Goal: Check status: Check status

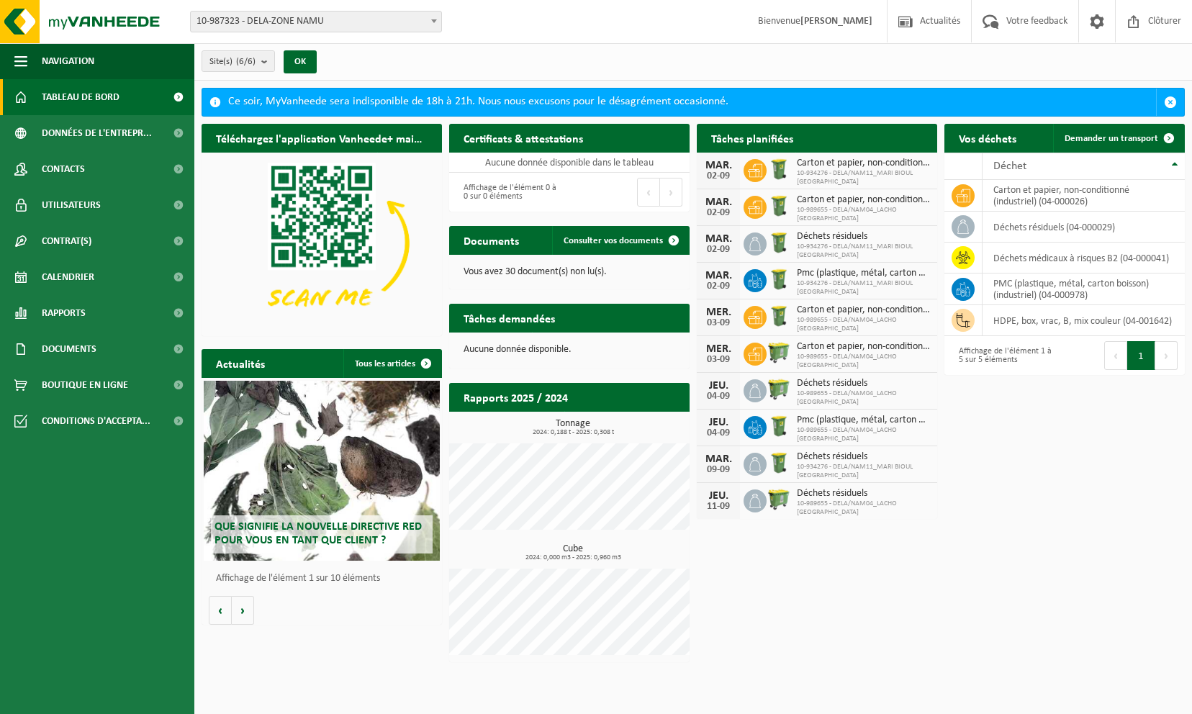
click at [878, 169] on span "10-934276 - DELA/NAM11_MARI BIOUL [GEOGRAPHIC_DATA]" at bounding box center [863, 177] width 133 height 17
click at [716, 167] on div "MAR." at bounding box center [718, 166] width 29 height 12
click at [268, 63] on b "submit" at bounding box center [267, 61] width 13 height 20
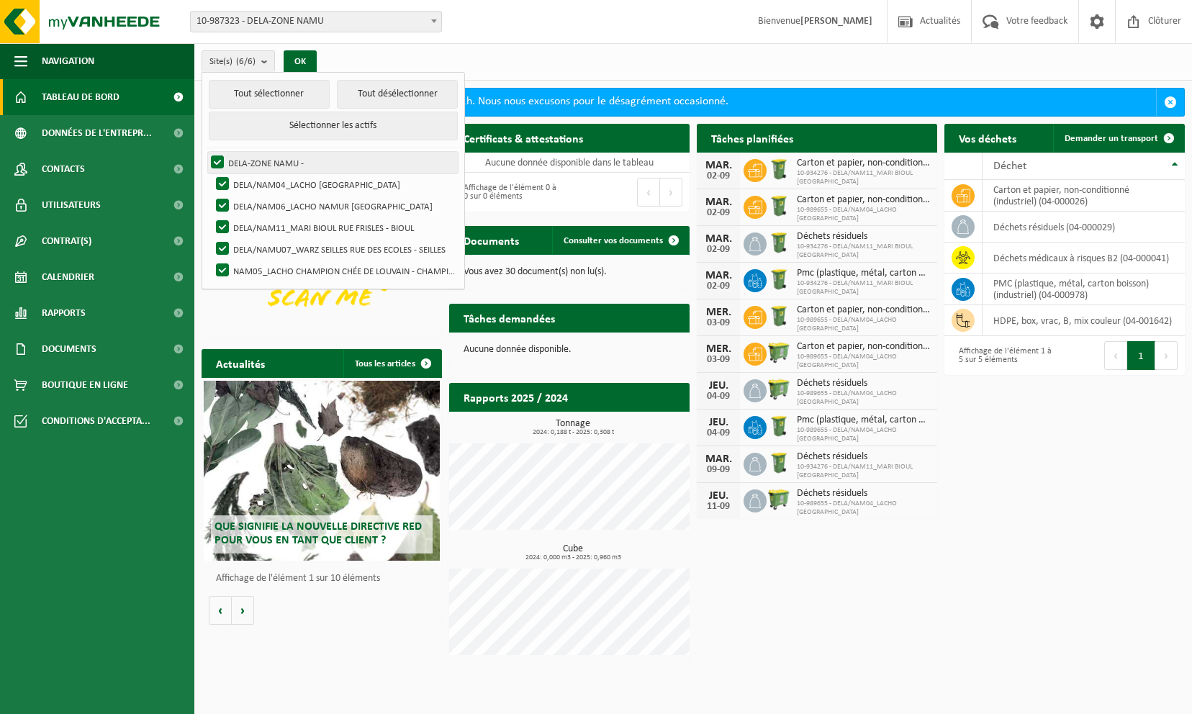
click at [218, 156] on label "DELA-ZONE NAMU -" at bounding box center [333, 163] width 250 height 22
click at [206, 152] on input "DELA-ZONE NAMU -" at bounding box center [205, 151] width 1 height 1
checkbox input "false"
click at [223, 176] on label "DELA/NAM04_LACHO [GEOGRAPHIC_DATA]" at bounding box center [335, 185] width 245 height 22
click at [211, 174] on input "DELA/NAM04_LACHO [GEOGRAPHIC_DATA]" at bounding box center [210, 173] width 1 height 1
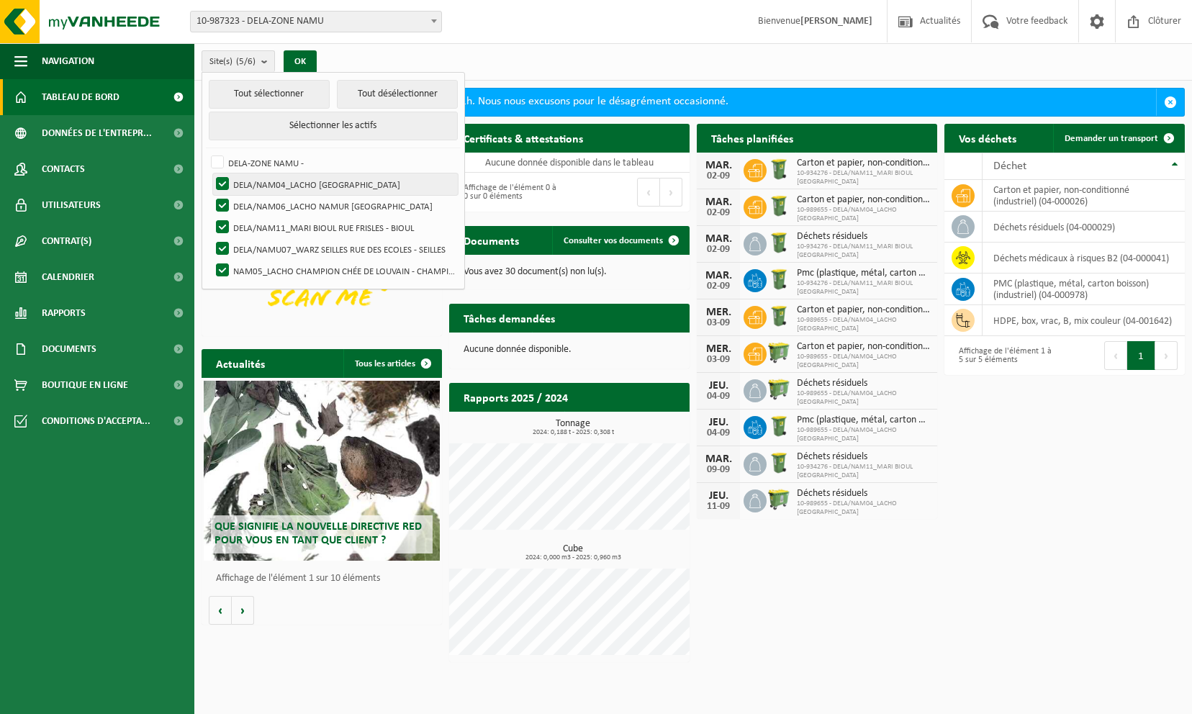
checkbox input "false"
click at [228, 205] on label "DELA/NAM06_LACHO NAMUR [GEOGRAPHIC_DATA]" at bounding box center [335, 206] width 245 height 22
click at [211, 195] on input "DELA/NAM06_LACHO NAMUR [GEOGRAPHIC_DATA]" at bounding box center [210, 194] width 1 height 1
checkbox input "false"
click at [225, 220] on label "DELA/NAM11_MARI BIOUL RUE FRISLES - BIOUL" at bounding box center [335, 228] width 245 height 22
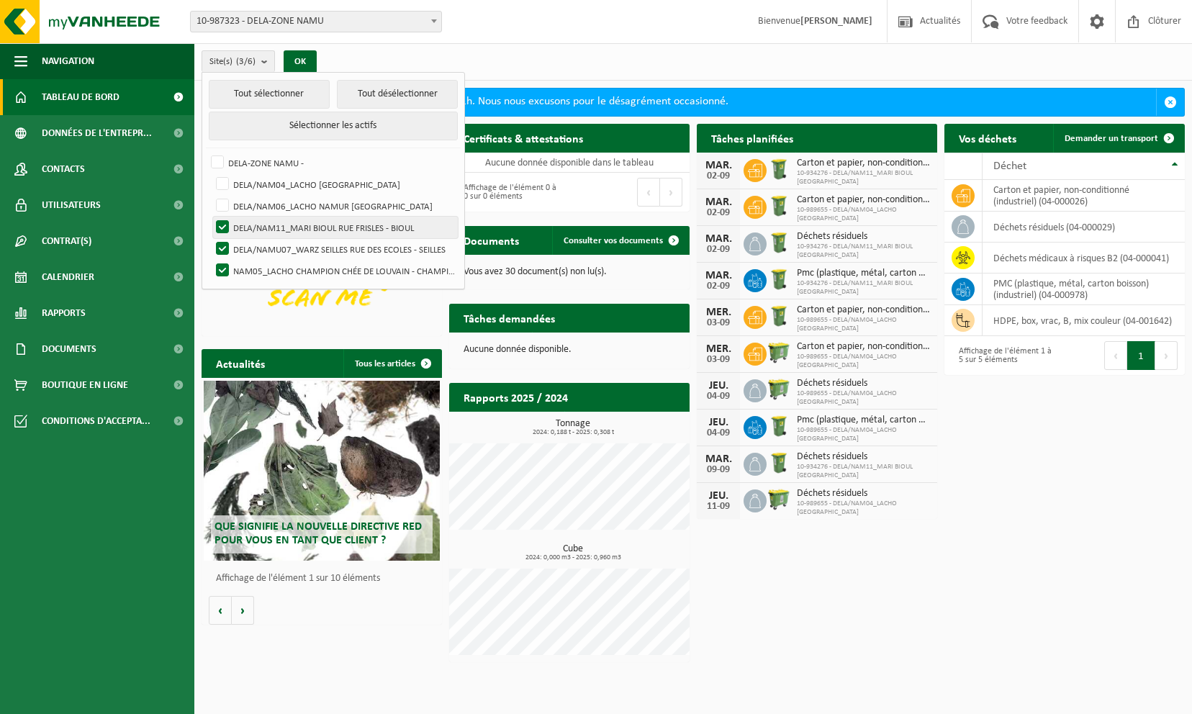
click at [211, 217] on input "DELA/NAM11_MARI BIOUL RUE FRISLES - BIOUL" at bounding box center [210, 216] width 1 height 1
checkbox input "false"
click at [225, 243] on label "DELA/NAMU07_WARZ SEILLES RUE DES ECOLES - SEILLES" at bounding box center [335, 249] width 245 height 22
click at [211, 238] on input "DELA/NAMU07_WARZ SEILLES RUE DES ECOLES - SEILLES" at bounding box center [210, 238] width 1 height 1
checkbox input "false"
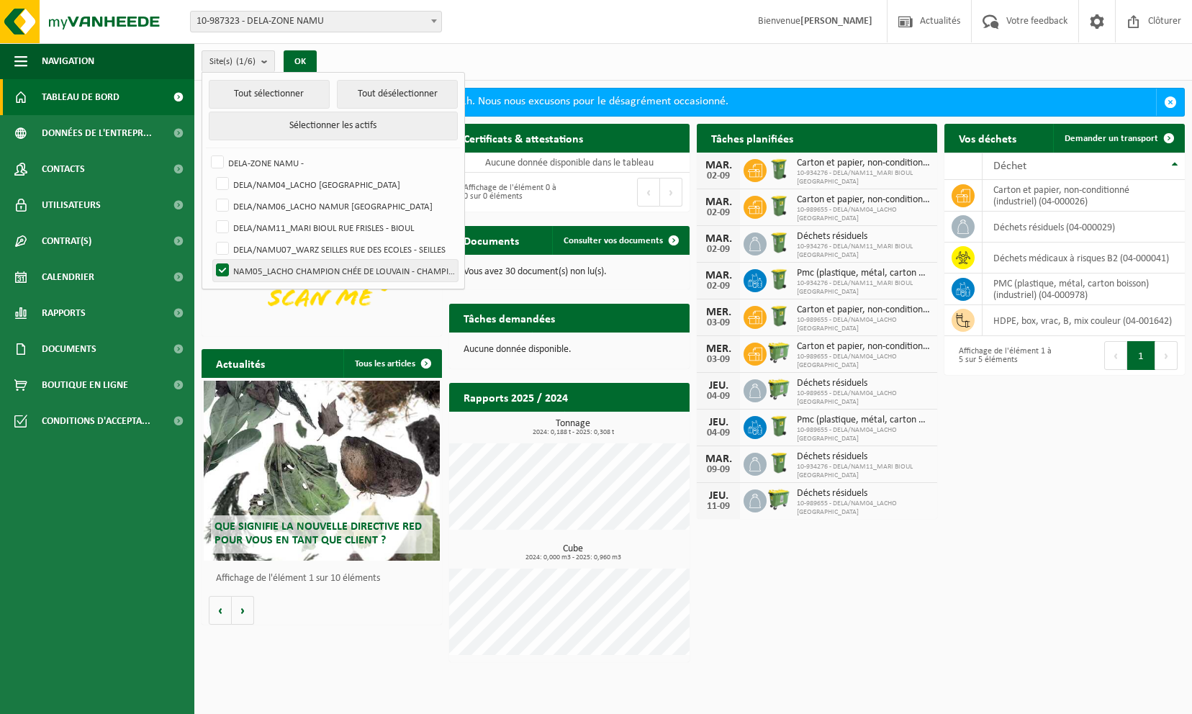
click at [220, 268] on label "NAM05_LACHO CHAMPION CHÉE DE LOUVAIN - CHAMPION" at bounding box center [335, 271] width 245 height 22
click at [211, 260] on input "NAM05_LACHO CHAMPION CHÉE DE LOUVAIN - CHAMPION" at bounding box center [210, 259] width 1 height 1
checkbox input "false"
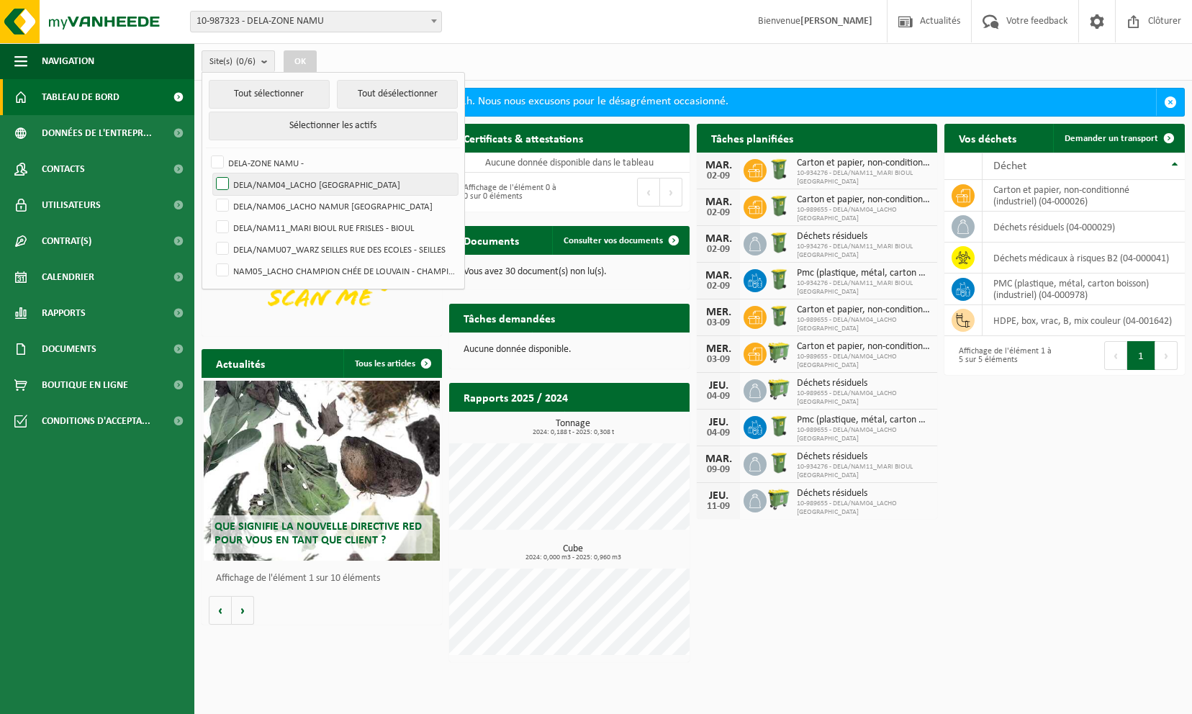
click at [224, 186] on label "DELA/NAM04_LACHO [GEOGRAPHIC_DATA]" at bounding box center [335, 185] width 245 height 22
click at [211, 174] on input "DELA/NAM04_LACHO [GEOGRAPHIC_DATA]" at bounding box center [210, 173] width 1 height 1
checkbox input "true"
click at [297, 65] on button "OK" at bounding box center [300, 61] width 33 height 23
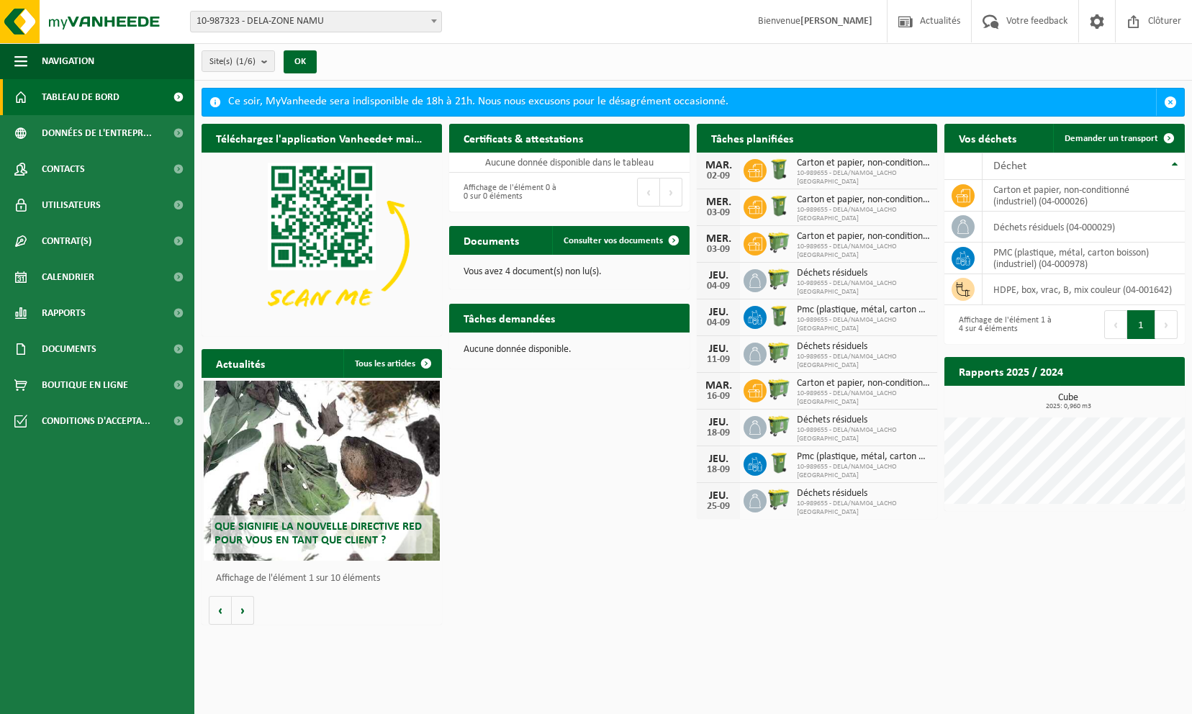
click at [845, 174] on span "10-989655 - DELA/NAM04_LACHO [GEOGRAPHIC_DATA]" at bounding box center [863, 177] width 133 height 17
drag, startPoint x: 845, startPoint y: 174, endPoint x: 853, endPoint y: 190, distance: 18.1
click at [853, 190] on div "MER. 03-09 Carton et papier, non-conditionné (industriel) 10-989655 - DELA/NAM0…" at bounding box center [817, 207] width 241 height 37
click at [845, 164] on span "Carton et papier, non-conditionné (industriel)" at bounding box center [863, 164] width 133 height 12
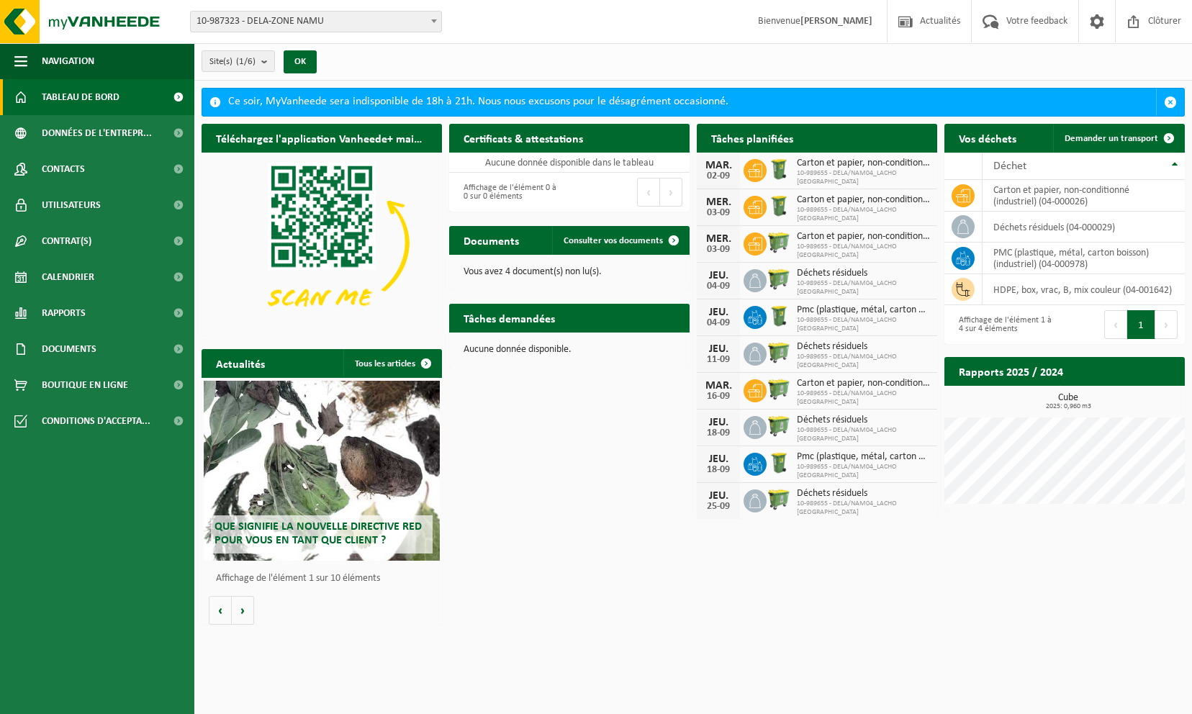
click at [874, 197] on span "Carton et papier, non-conditionné (industriel)" at bounding box center [863, 200] width 133 height 12
click at [867, 243] on span "10-989655 - DELA/NAM04_LACHO [GEOGRAPHIC_DATA]" at bounding box center [863, 251] width 133 height 17
click at [266, 64] on b "submit" at bounding box center [267, 61] width 13 height 20
